Goal: Task Accomplishment & Management: Manage account settings

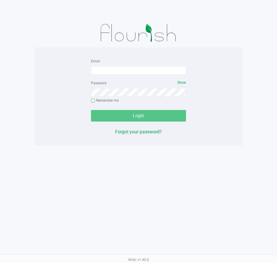
click at [252, 69] on app-pos-login-wrapper "Email Password Show Remember me Login Forgot your password?" at bounding box center [138, 72] width 277 height 145
click at [277, 69] on app-pos-login-wrapper "Email Password Show Remember me Login Forgot your password?" at bounding box center [138, 72] width 277 height 145
click at [266, 67] on app-pos-login-wrapper "Email Password Show Remember me Login Forgot your password?" at bounding box center [138, 72] width 276 height 145
click at [121, 70] on input "Email" at bounding box center [138, 70] width 95 height 9
type input "[EMAIL_ADDRESS][DOMAIN_NAME]"
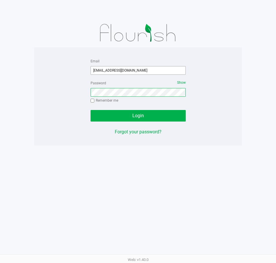
click at [91, 110] on button "Login" at bounding box center [138, 116] width 95 height 12
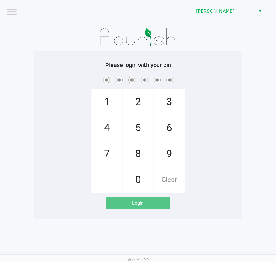
click at [197, 66] on h5 "Please login with your pin" at bounding box center [138, 64] width 199 height 7
checkbox input "true"
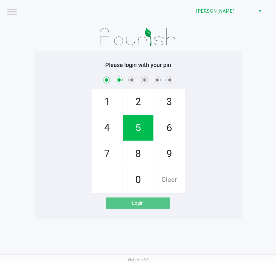
checkbox input "true"
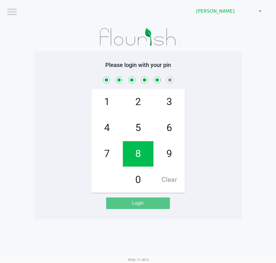
checkbox input "true"
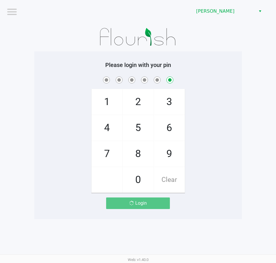
checkbox input "false"
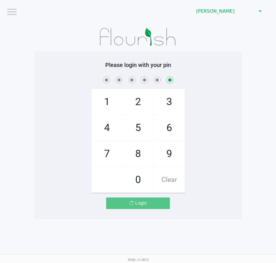
checkbox input "false"
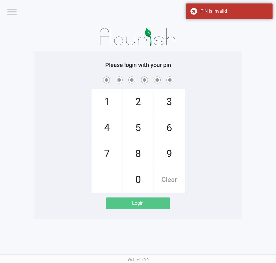
click at [201, 66] on h5 "Please login with your pin" at bounding box center [138, 64] width 199 height 7
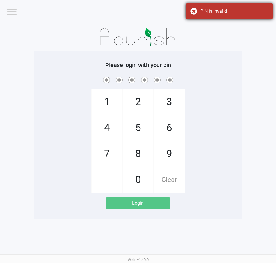
click at [225, 14] on div "PIN is invalid" at bounding box center [234, 11] width 68 height 7
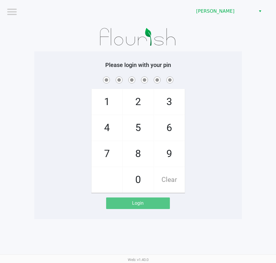
click at [223, 64] on h5 "Please login with your pin" at bounding box center [138, 64] width 199 height 7
checkbox input "true"
checkbox input "false"
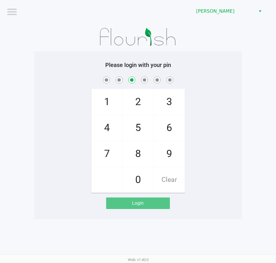
checkbox input "false"
checkbox input "true"
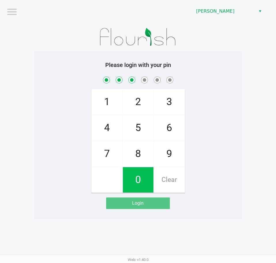
checkbox input "true"
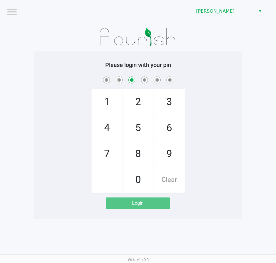
checkbox input "false"
checkbox input "true"
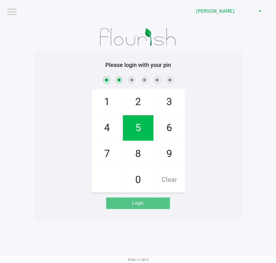
checkbox input "true"
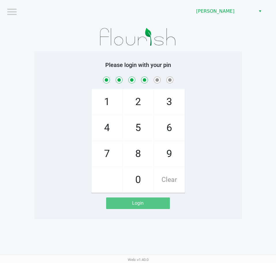
checkbox input "true"
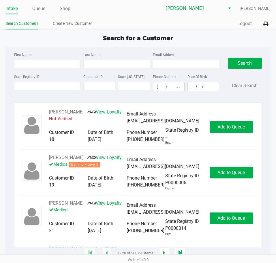
click at [85, 43] on div "Search for a Customer First Name Last Name Email Address State Registry ID Cust…" at bounding box center [137, 144] width 265 height 220
click at [37, 7] on link "Queue" at bounding box center [38, 9] width 13 height 8
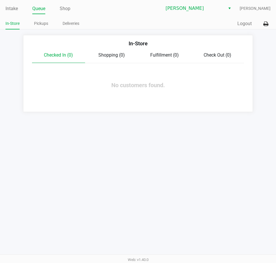
click at [101, 13] on ul "Intake Queue Shop" at bounding box center [71, 9] width 132 height 10
click at [1, 37] on app-queue-list "In-Store Checked In (0) Shopping (0) Fulfillment (0) Check Out (0) No customers…" at bounding box center [138, 73] width 276 height 77
click at [9, 7] on link "Intake" at bounding box center [11, 9] width 12 height 8
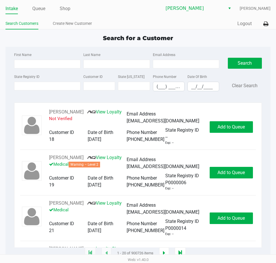
click at [134, 38] on span "Search for a Customer" at bounding box center [138, 38] width 70 height 7
click at [127, 24] on ul "Search Customers Create New Customer" at bounding box center [71, 24] width 132 height 10
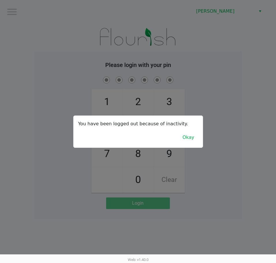
click at [242, 38] on div at bounding box center [138, 131] width 276 height 263
click at [190, 134] on button "Okay" at bounding box center [188, 137] width 19 height 11
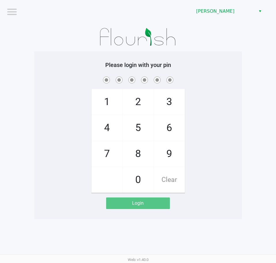
click at [215, 95] on div "1 4 7 2 5 8 0 3 6 9 Clear" at bounding box center [138, 133] width 208 height 117
click at [217, 31] on div at bounding box center [138, 36] width 208 height 29
click at [32, 112] on app-pos-login-wrapper "Logout Summerfield WC Please login with your pin 1 4 7 2 5 8 0 3 6 9 Clear Login" at bounding box center [138, 109] width 276 height 219
click at [220, 54] on div "Please login with your pin 1 4 7 2 5 8 0 3 6 9 Clear Login" at bounding box center [138, 135] width 208 height 168
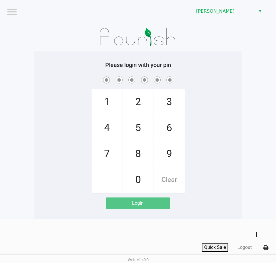
click at [220, 53] on div "Please login with your pin 1 4 7 2 5 8 0 3 6 9 Clear Login" at bounding box center [138, 135] width 208 height 168
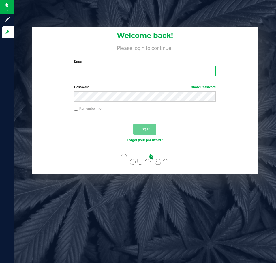
click at [114, 75] on input "Email" at bounding box center [145, 70] width 142 height 10
type input "[EMAIL_ADDRESS][DOMAIN_NAME]"
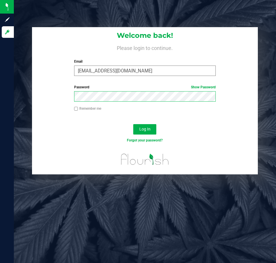
click at [133, 124] on button "Log In" at bounding box center [144, 129] width 23 height 10
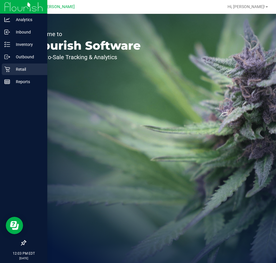
click at [12, 68] on p "Retail" at bounding box center [27, 69] width 35 height 7
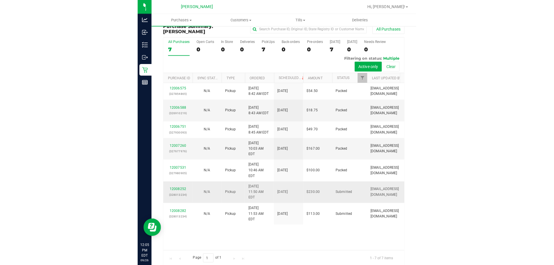
scroll to position [14, 0]
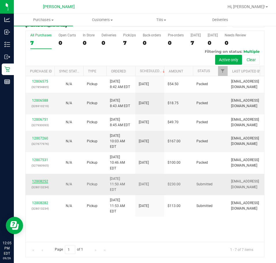
click at [44, 183] on link "12008252" at bounding box center [40, 181] width 16 height 4
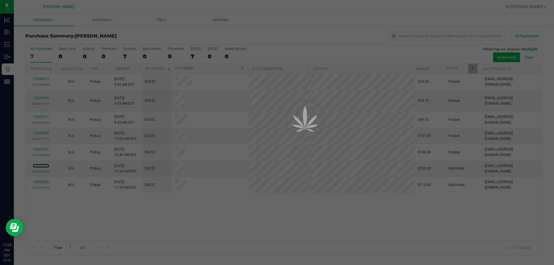
scroll to position [0, 0]
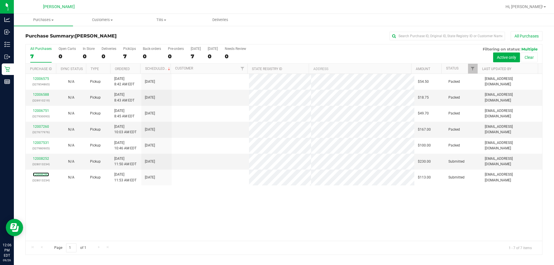
click at [41, 174] on link "12008282" at bounding box center [41, 174] width 16 height 4
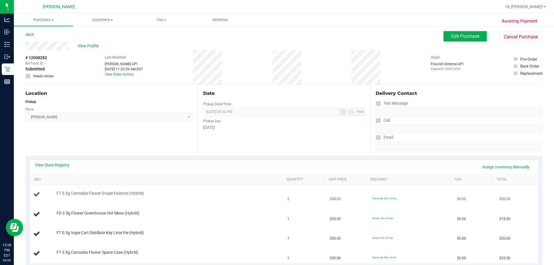
scroll to position [87, 0]
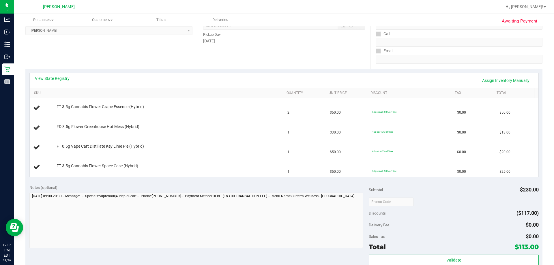
click at [57, 75] on div "View State Registry Assign Inventory Manually" at bounding box center [284, 80] width 509 height 15
click at [59, 76] on link "View State Registry" at bounding box center [52, 79] width 35 height 6
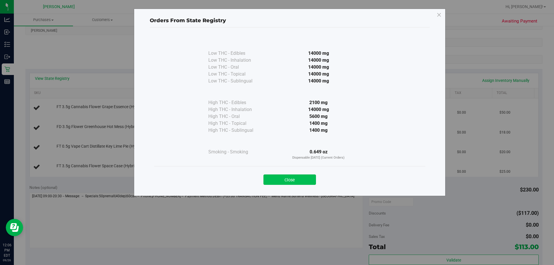
click at [277, 178] on button "Close" at bounding box center [289, 180] width 52 height 10
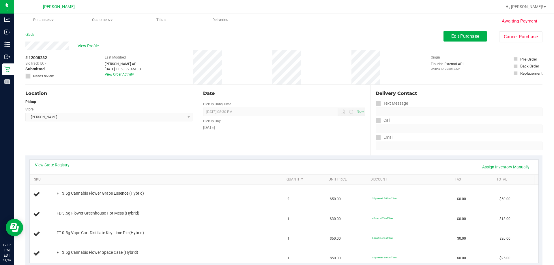
scroll to position [29, 0]
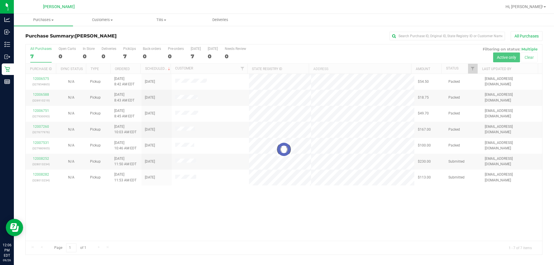
click at [44, 158] on div at bounding box center [284, 149] width 516 height 210
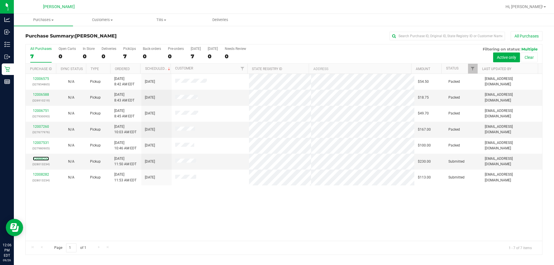
click at [44, 158] on link "12008252" at bounding box center [41, 159] width 16 height 4
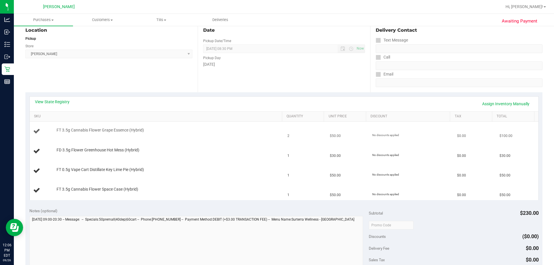
scroll to position [58, 0]
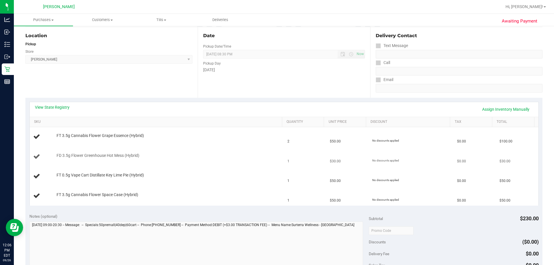
click at [277, 160] on td "$30.00" at bounding box center [347, 157] width 42 height 20
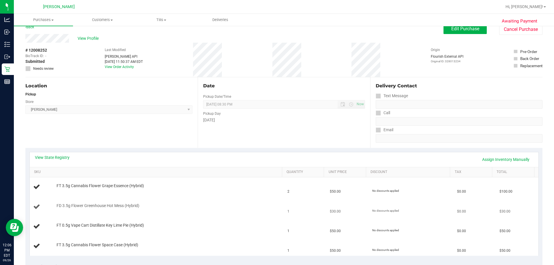
scroll to position [0, 0]
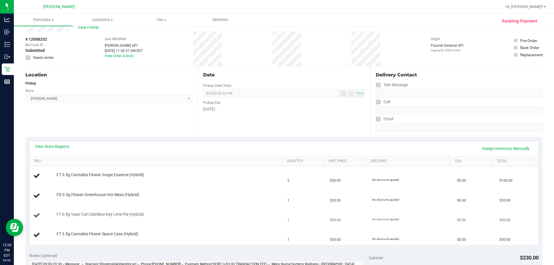
click at [277, 210] on td "No discounts applied" at bounding box center [411, 216] width 85 height 20
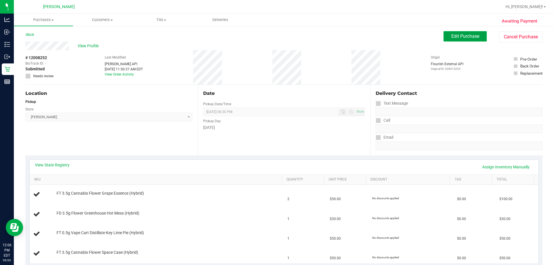
click at [277, 38] on span "Edit Purchase" at bounding box center [465, 35] width 28 height 5
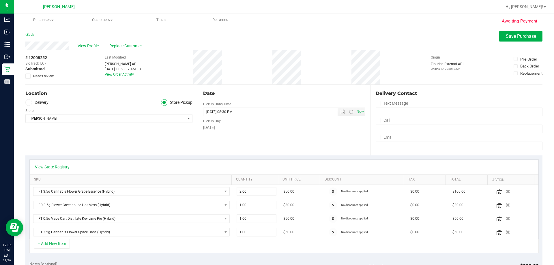
click at [29, 76] on icon at bounding box center [28, 76] width 4 height 0
click at [0, 0] on input "Needs review" at bounding box center [0, 0] width 0 height 0
click at [277, 37] on span "Save Purchase" at bounding box center [521, 35] width 30 height 5
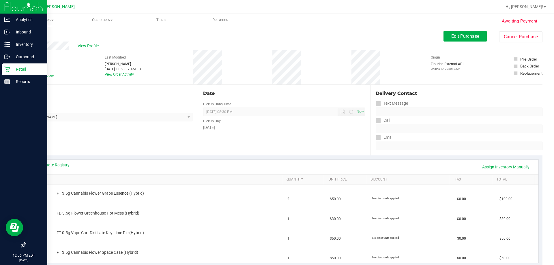
click at [7, 70] on icon at bounding box center [6, 69] width 5 height 5
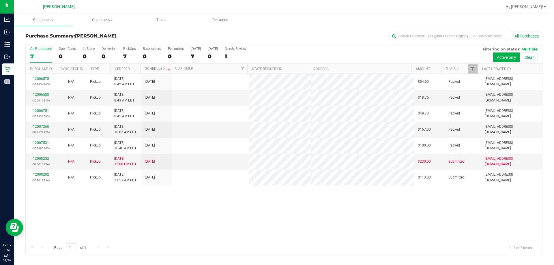
click at [43, 173] on link "12008282" at bounding box center [41, 174] width 16 height 4
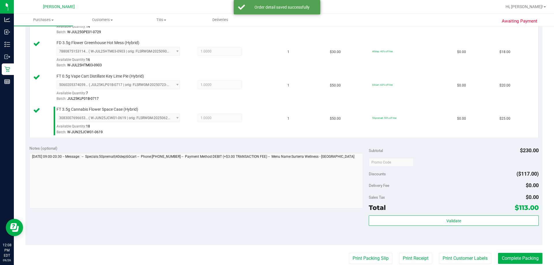
scroll to position [202, 0]
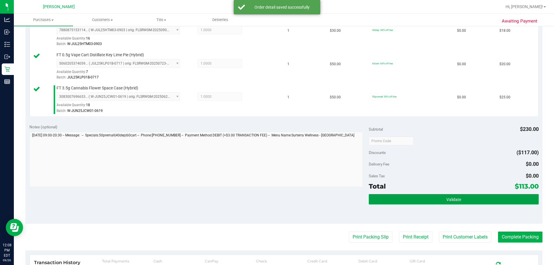
click at [277, 195] on button "Validate" at bounding box center [454, 199] width 170 height 10
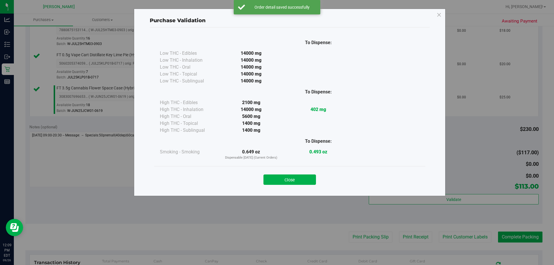
click at [277, 180] on button "Close" at bounding box center [289, 180] width 52 height 10
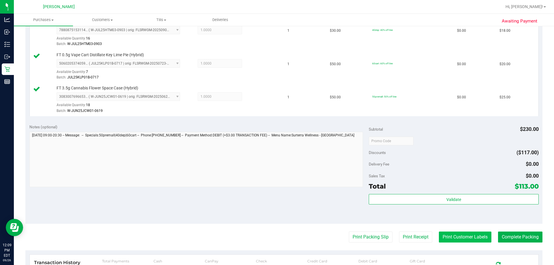
click at [277, 236] on button "Print Customer Labels" at bounding box center [465, 237] width 52 height 11
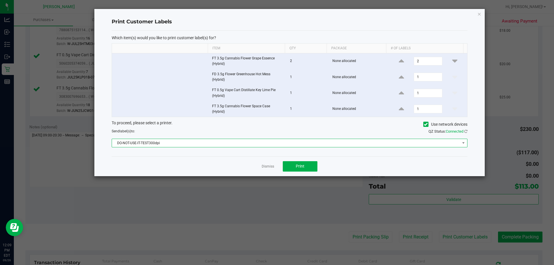
click at [245, 145] on span "DO-NOT-USE-IT-TEST300dpi" at bounding box center [286, 143] width 348 height 8
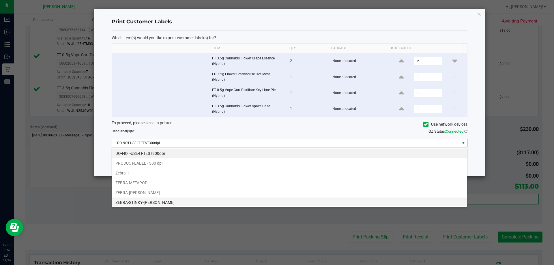
scroll to position [9, 355]
click at [167, 202] on li "ZEBRA-STINKY-[PERSON_NAME]" at bounding box center [289, 203] width 355 height 10
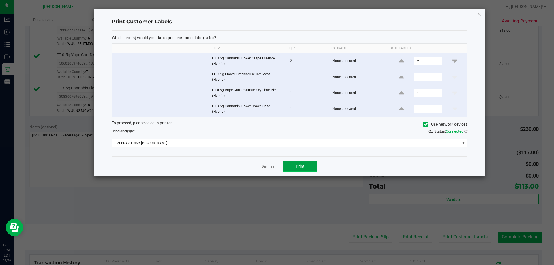
click at [277, 164] on span "Print" at bounding box center [300, 166] width 9 height 5
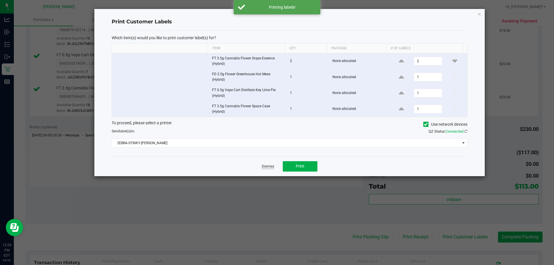
click at [270, 165] on link "Dismiss" at bounding box center [268, 166] width 12 height 5
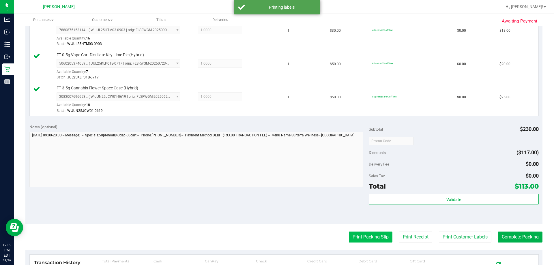
click at [277, 235] on button "Print Packing Slip" at bounding box center [371, 237] width 44 height 11
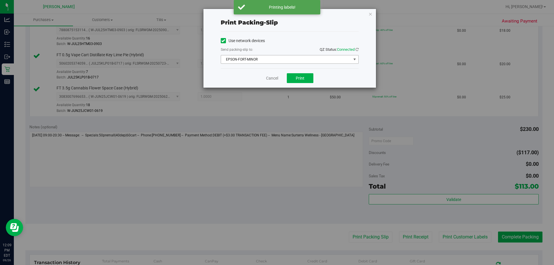
click at [277, 62] on span "EPSON-FORT-MINOR" at bounding box center [286, 59] width 130 height 8
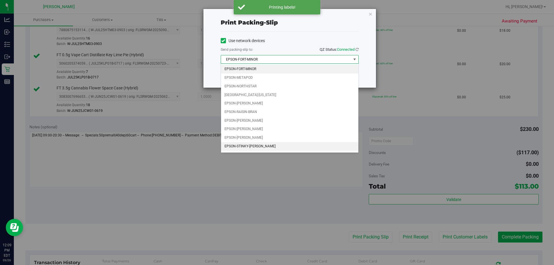
click at [251, 145] on li "EPSON-STINKY-[PERSON_NAME]" at bounding box center [289, 146] width 137 height 9
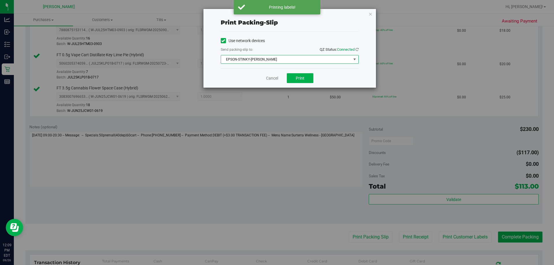
click at [277, 73] on div "Cancel Print" at bounding box center [290, 77] width 138 height 19
click at [277, 76] on span "Print" at bounding box center [300, 78] width 9 height 5
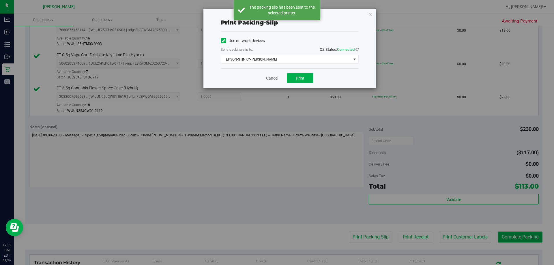
click at [270, 78] on link "Cancel" at bounding box center [272, 78] width 12 height 6
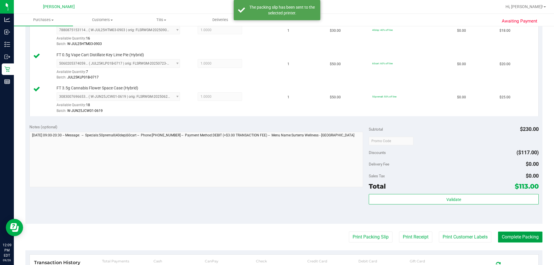
click at [277, 238] on button "Complete Packing" at bounding box center [520, 237] width 44 height 11
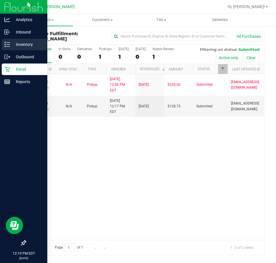
click at [6, 43] on icon at bounding box center [7, 45] width 6 height 6
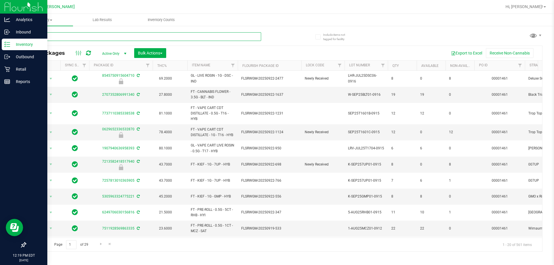
click at [65, 36] on input "text" at bounding box center [143, 36] width 236 height 9
click at [76, 35] on input "text" at bounding box center [143, 36] width 236 height 9
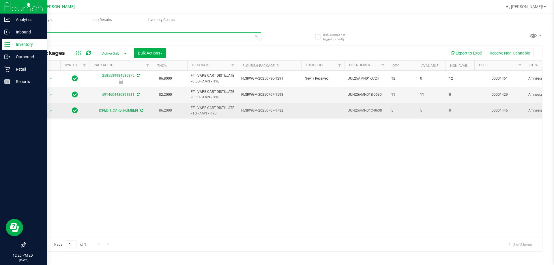
type input "amne"
click at [124, 106] on td "[CREDIT_CARD_NUMBER]" at bounding box center [120, 111] width 63 height 16
click at [124, 111] on link "[CREDIT_CARD_NUMBER]" at bounding box center [118, 110] width 39 height 4
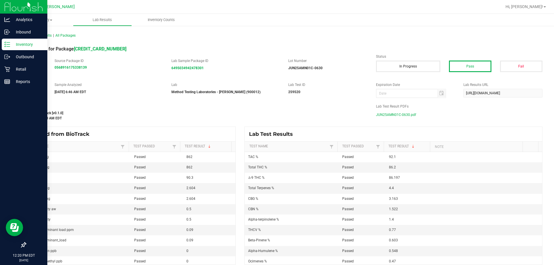
click at [198, 119] on div "[DATE] 7:05:50 AM EDT" at bounding box center [196, 118] width 342 height 5
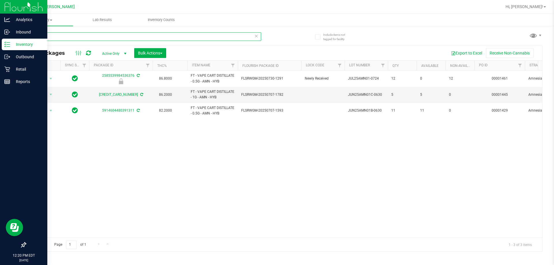
click at [61, 36] on input "amne" at bounding box center [143, 36] width 236 height 9
drag, startPoint x: 61, startPoint y: 36, endPoint x: 56, endPoint y: 32, distance: 5.8
click at [61, 35] on input "amne" at bounding box center [143, 36] width 236 height 9
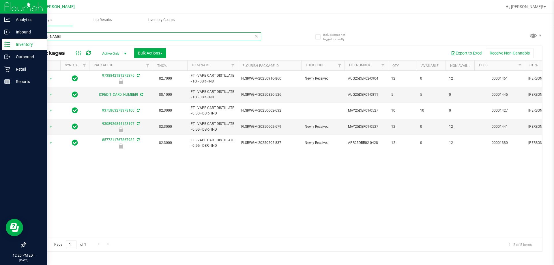
type input "[PERSON_NAME]"
click at [116, 96] on link "[CREDIT_CARD_NUMBER]" at bounding box center [118, 95] width 39 height 4
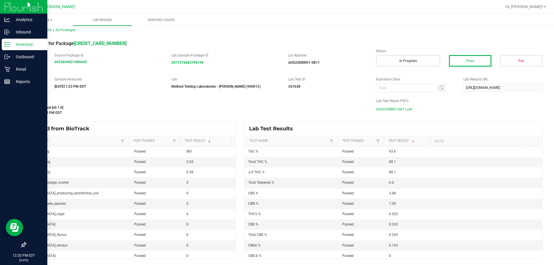
click at [277, 112] on span "AUG25DBR01-0811.pdf" at bounding box center [394, 109] width 36 height 9
click at [277, 88] on div "267638" at bounding box center [327, 86] width 79 height 5
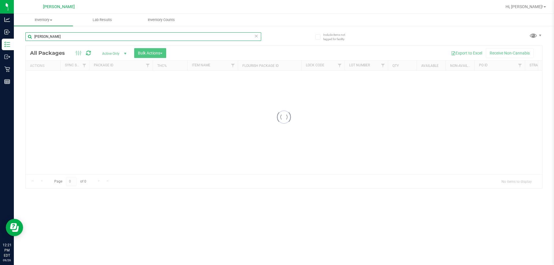
click at [190, 37] on input "[PERSON_NAME]" at bounding box center [143, 36] width 236 height 9
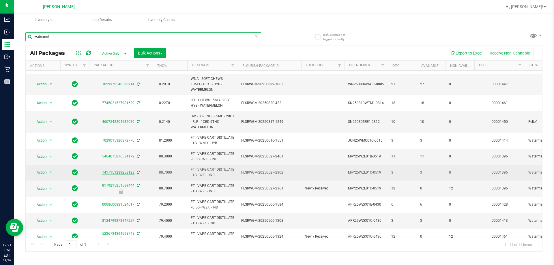
scroll to position [29, 0]
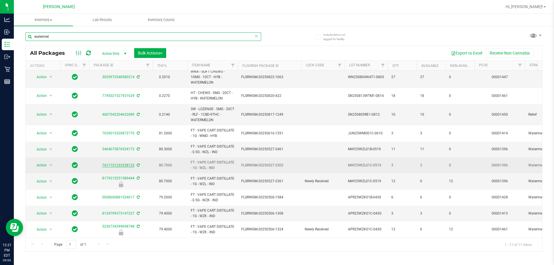
type input "watermel"
click at [122, 163] on link "7417151233258123" at bounding box center [118, 165] width 32 height 4
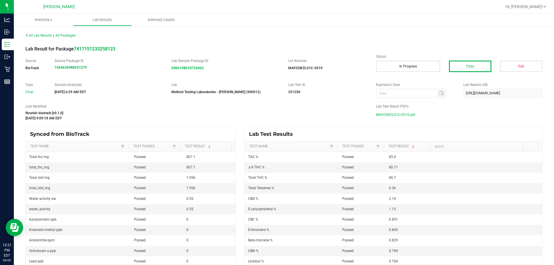
click at [277, 117] on span "MAY25WZL01C-0519.pdf" at bounding box center [395, 114] width 39 height 9
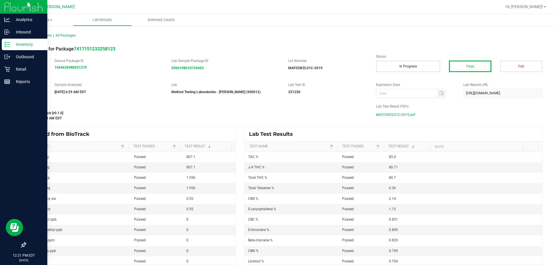
click at [22, 46] on p "Inventory" at bounding box center [27, 44] width 35 height 7
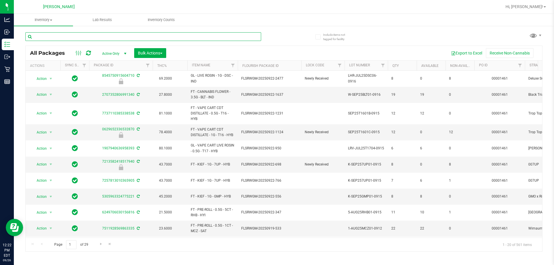
click at [97, 30] on div at bounding box center [154, 36] width 258 height 18
click at [98, 29] on div at bounding box center [154, 36] width 258 height 18
drag, startPoint x: 100, startPoint y: 36, endPoint x: 100, endPoint y: 29, distance: 7.2
click at [100, 31] on div at bounding box center [154, 36] width 258 height 18
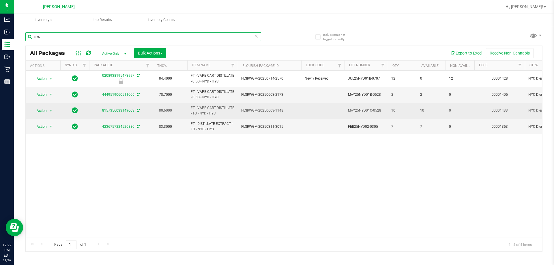
type input "nyc"
click at [127, 112] on div "8157356033149003" at bounding box center [120, 110] width 65 height 5
click at [127, 111] on link "8157356033149003" at bounding box center [118, 110] width 32 height 4
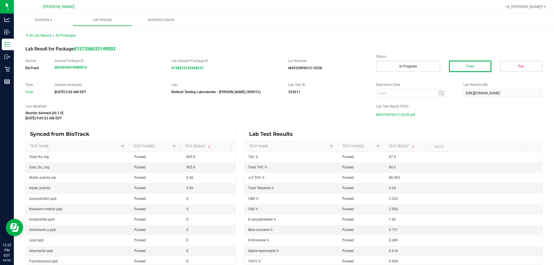
click at [277, 118] on span "MAY25NYD01C-0528.pdf" at bounding box center [395, 114] width 39 height 9
click at [210, 42] on div "All Lab Results | All Packages" at bounding box center [284, 35] width 526 height 14
click at [271, 29] on div "All Lab Results | All Packages" at bounding box center [284, 35] width 526 height 14
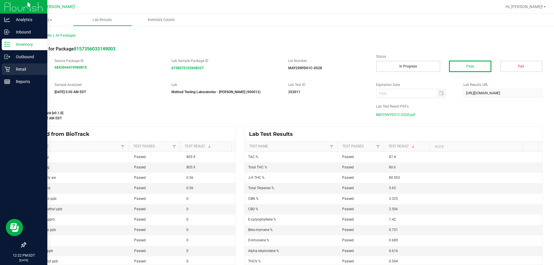
click at [10, 69] on p "Retail" at bounding box center [27, 69] width 35 height 7
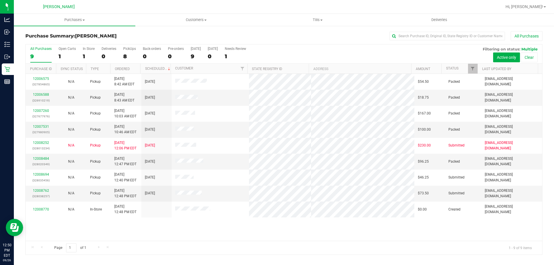
click at [125, 3] on div at bounding box center [302, 6] width 398 height 11
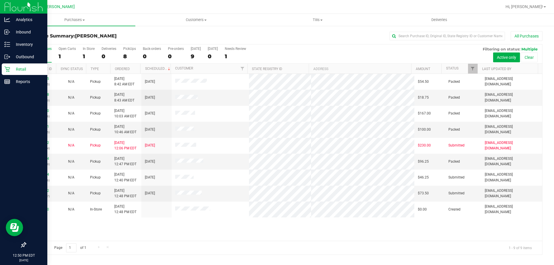
click at [12, 65] on div "Retail" at bounding box center [25, 69] width 46 height 12
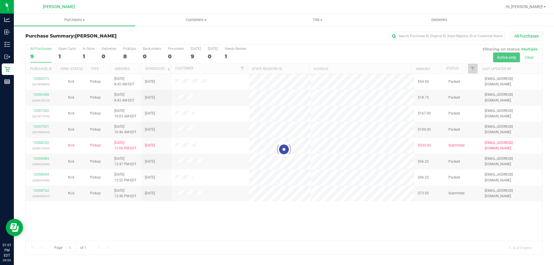
click at [42, 191] on div at bounding box center [284, 149] width 516 height 210
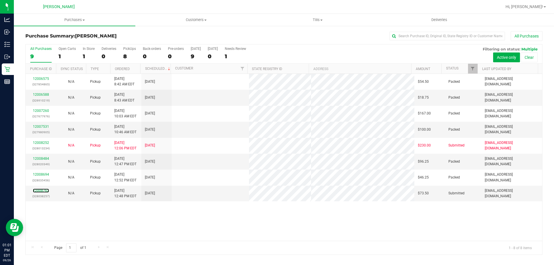
click at [42, 191] on link "12008762" at bounding box center [41, 191] width 16 height 4
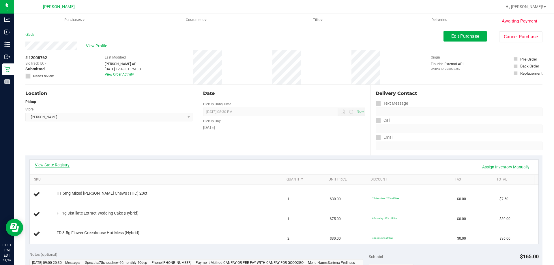
click at [57, 167] on link "View State Registry" at bounding box center [52, 165] width 35 height 6
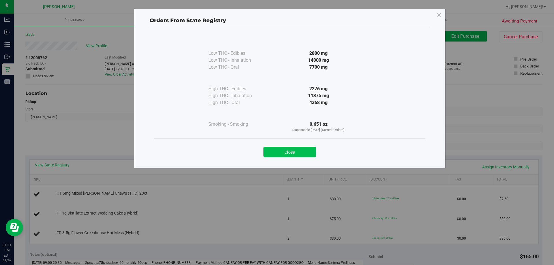
click at [277, 153] on button "Close" at bounding box center [289, 152] width 52 height 10
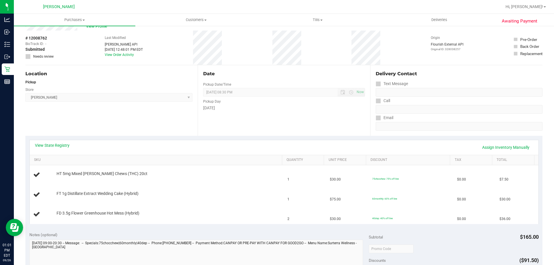
scroll to position [29, 0]
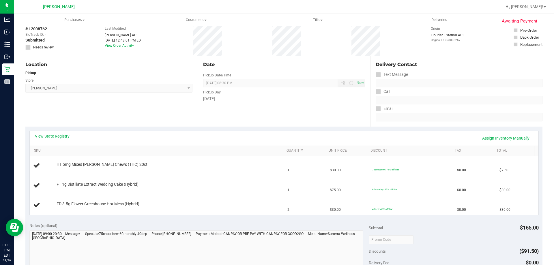
click at [77, 127] on div "View State Registry Assign Inventory Manually SKU Quantity Unit Price Discount …" at bounding box center [283, 173] width 517 height 92
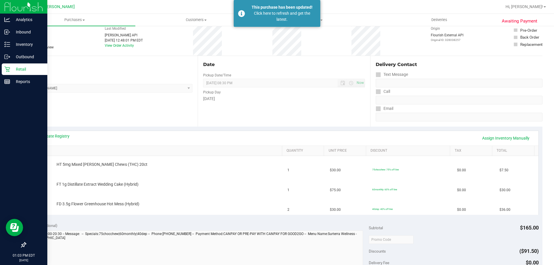
click at [9, 69] on icon at bounding box center [6, 69] width 5 height 5
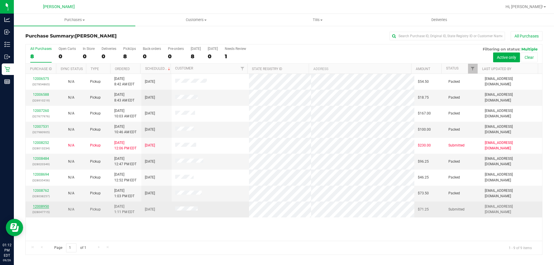
click at [44, 208] on link "12008950" at bounding box center [41, 207] width 16 height 4
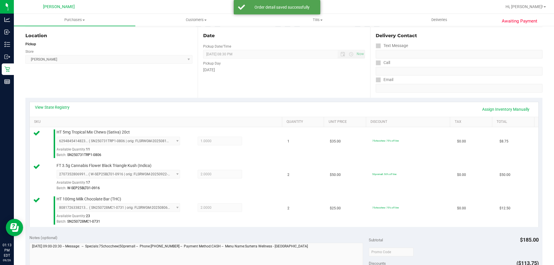
scroll to position [202, 0]
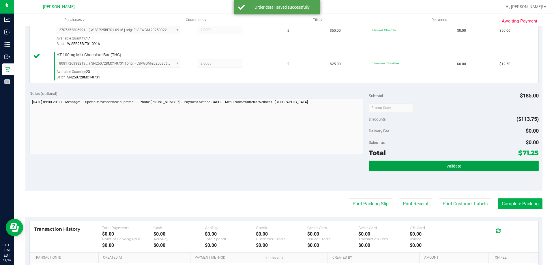
click at [277, 166] on button "Validate" at bounding box center [454, 166] width 170 height 10
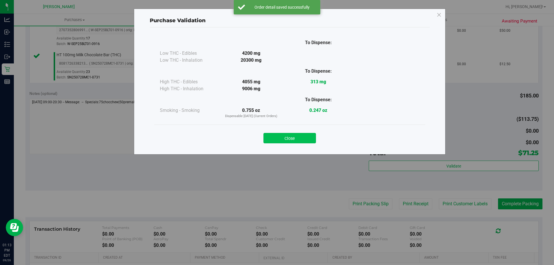
click at [277, 141] on button "Close" at bounding box center [289, 138] width 52 height 10
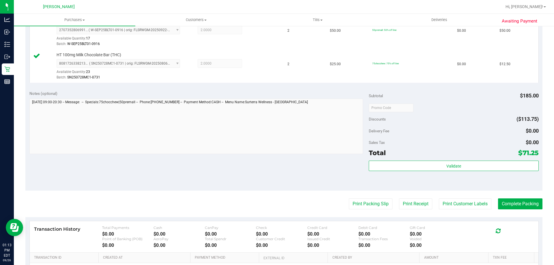
scroll to position [260, 0]
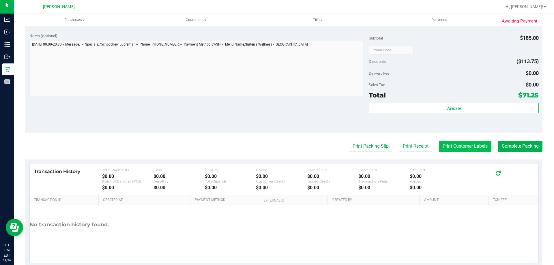
click at [277, 147] on button "Print Customer Labels" at bounding box center [465, 146] width 52 height 11
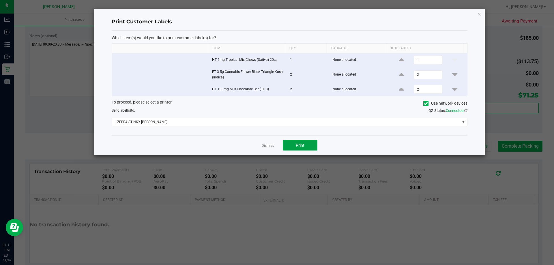
click at [277, 146] on button "Print" at bounding box center [300, 145] width 35 height 10
click at [267, 145] on link "Dismiss" at bounding box center [268, 145] width 12 height 5
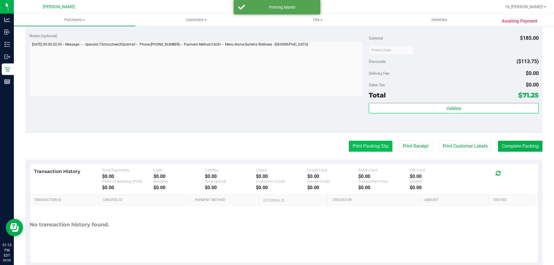
click at [277, 143] on button "Print Packing Slip" at bounding box center [371, 146] width 44 height 11
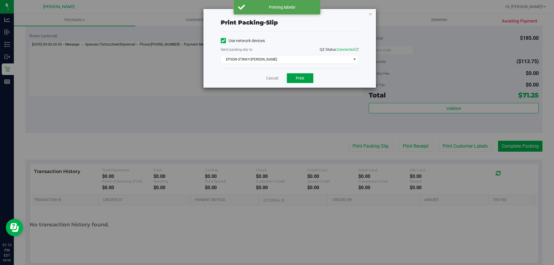
click at [277, 74] on button "Print" at bounding box center [300, 78] width 27 height 10
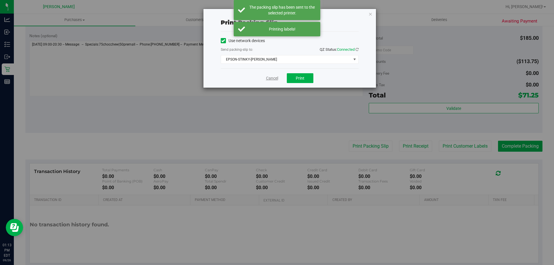
click at [269, 76] on link "Cancel" at bounding box center [272, 78] width 12 height 6
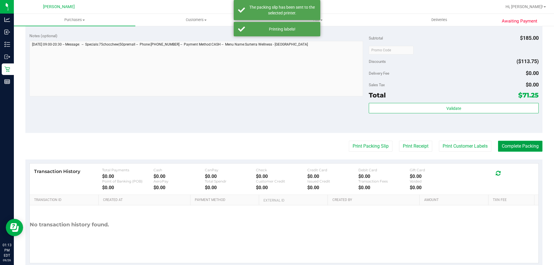
click at [277, 145] on button "Complete Packing" at bounding box center [520, 146] width 44 height 11
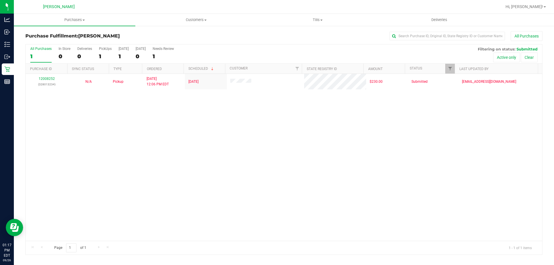
click at [276, 40] on div "All Purchases" at bounding box center [370, 36] width 345 height 10
